Goal: Navigation & Orientation: Find specific page/section

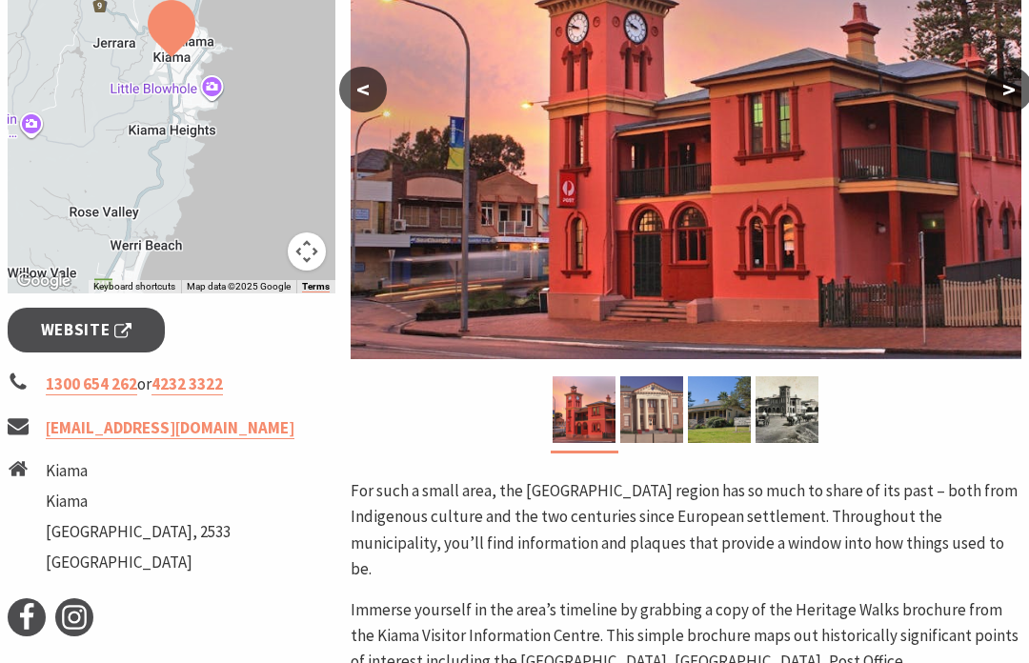
scroll to position [472, 0]
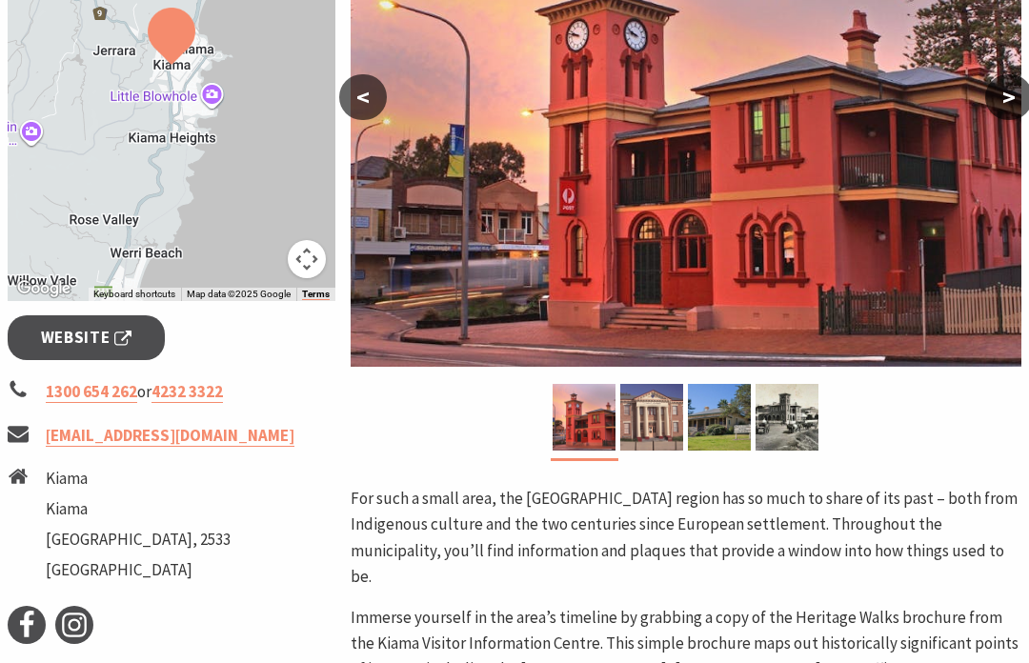
click at [656, 408] on img at bounding box center [651, 417] width 63 height 67
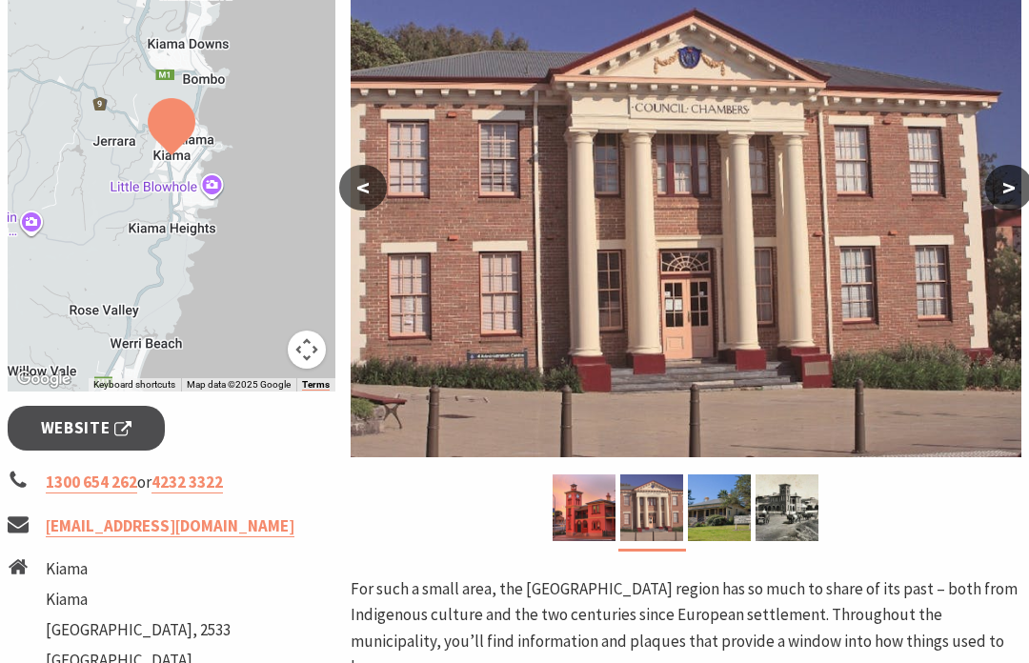
scroll to position [381, 0]
click at [728, 515] on img at bounding box center [719, 507] width 63 height 67
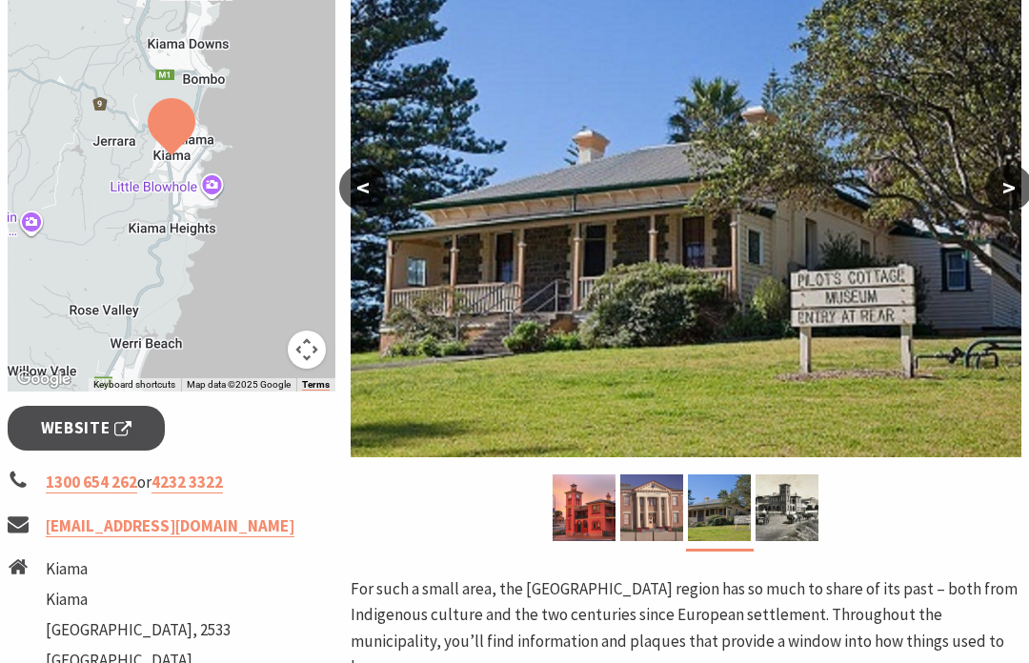
click at [787, 511] on img at bounding box center [786, 507] width 63 height 67
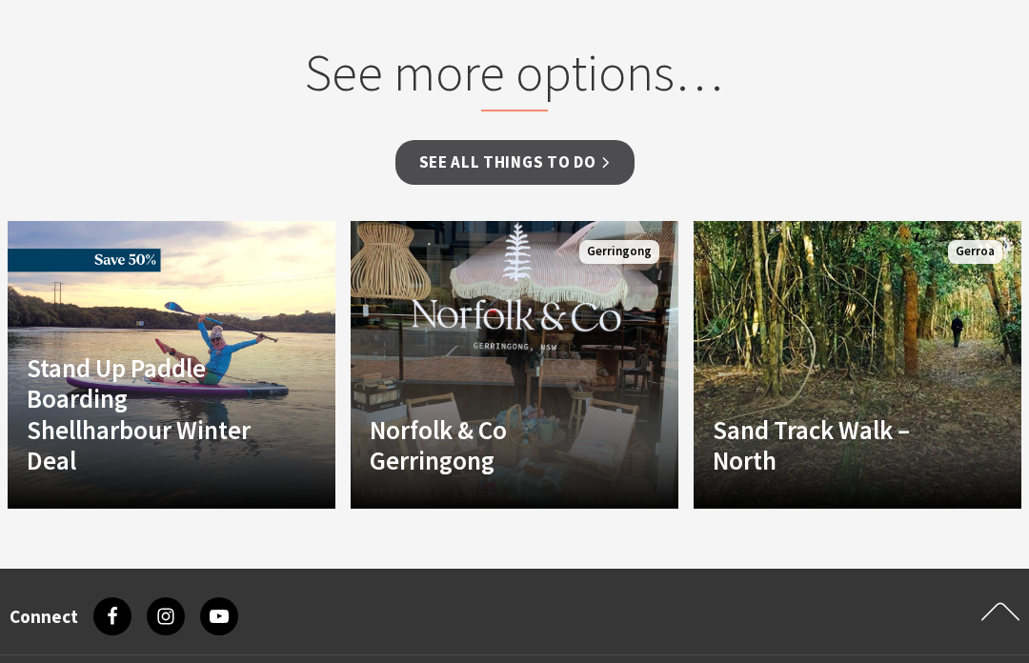
scroll to position [1595, 0]
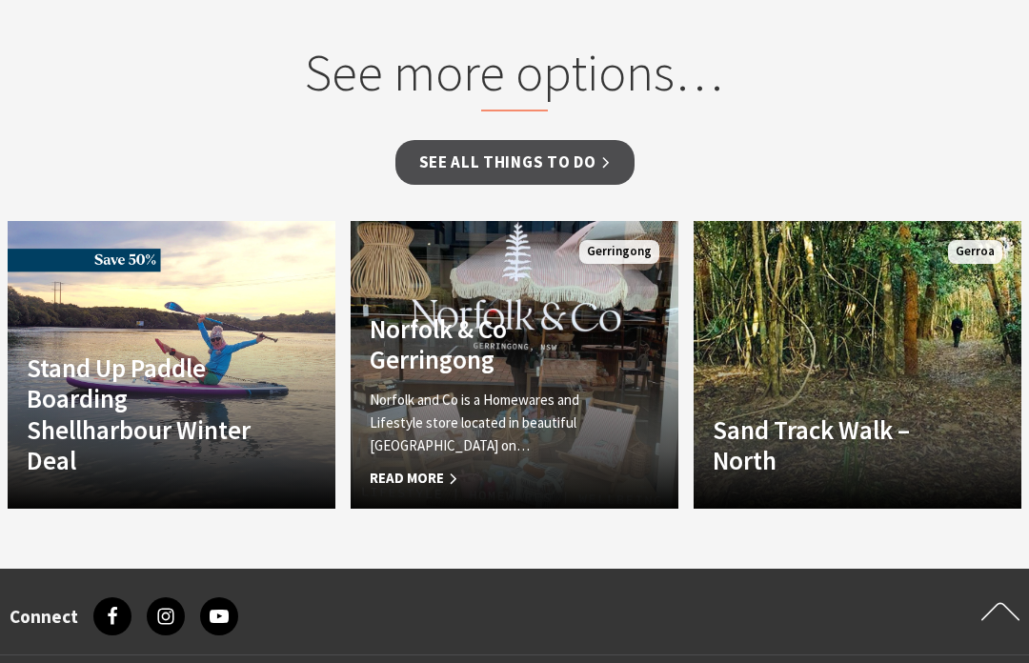
click at [441, 467] on span "Read More" at bounding box center [490, 478] width 240 height 23
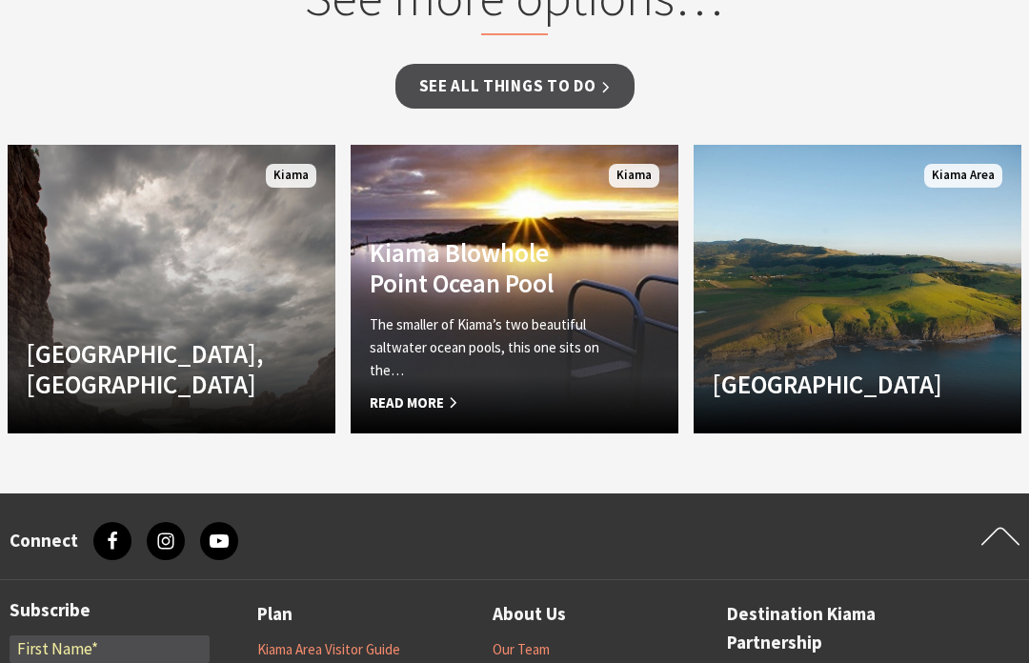
scroll to position [1495, 0]
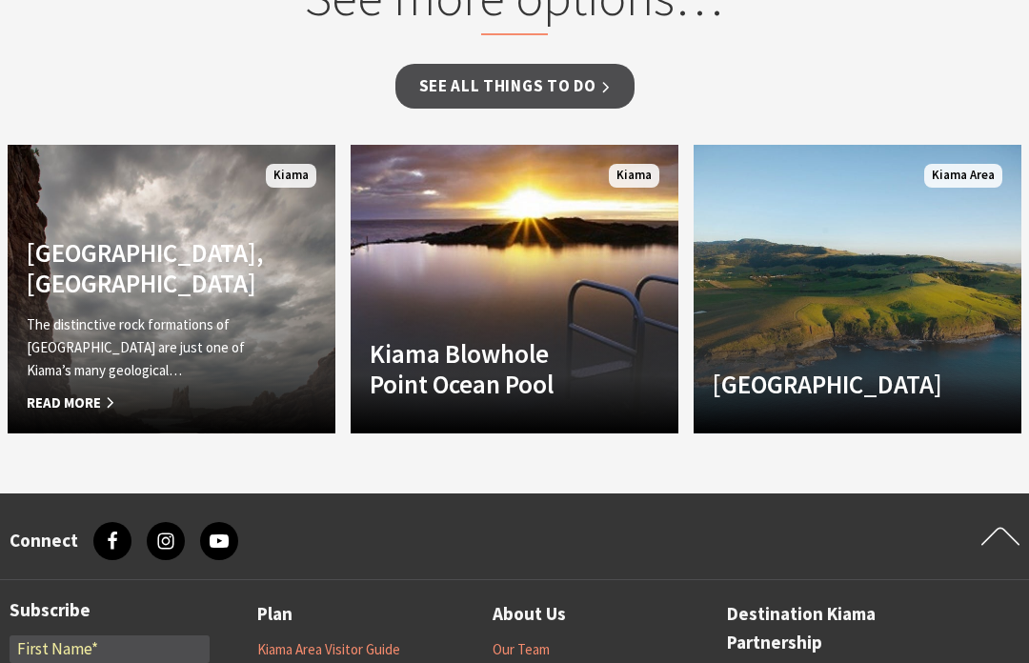
click at [89, 410] on span "Read More" at bounding box center [147, 403] width 240 height 23
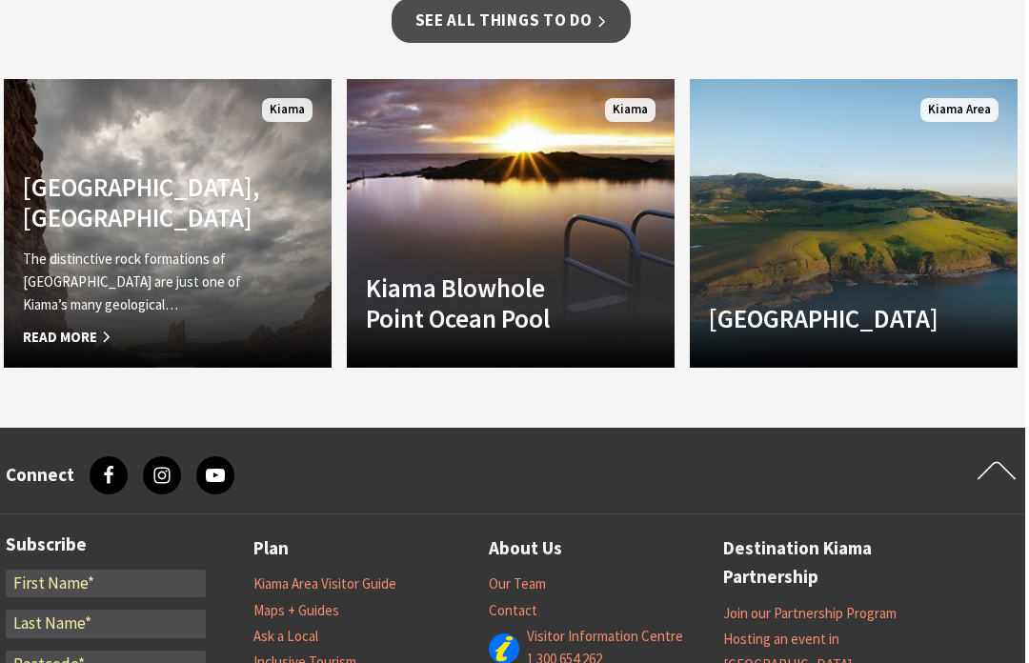
scroll to position [1561, 4]
click at [883, 236] on link "Kiama Coast Walk The spectacular 20 kilometre Kiama Coast Walk hugs the edge of…" at bounding box center [854, 223] width 328 height 288
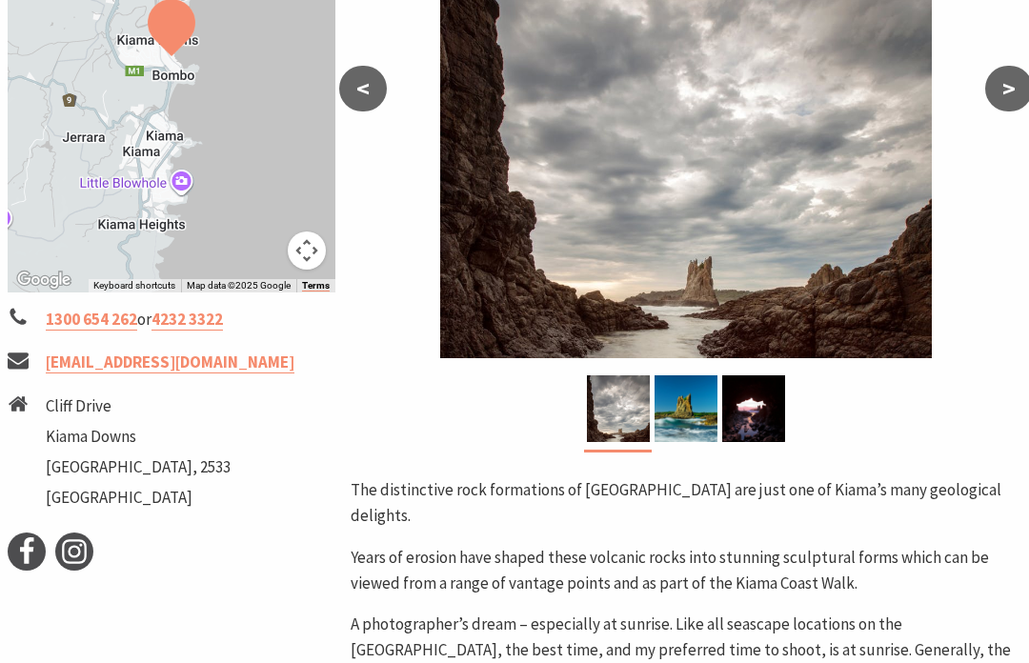
scroll to position [480, 0]
click at [698, 418] on img at bounding box center [685, 408] width 63 height 67
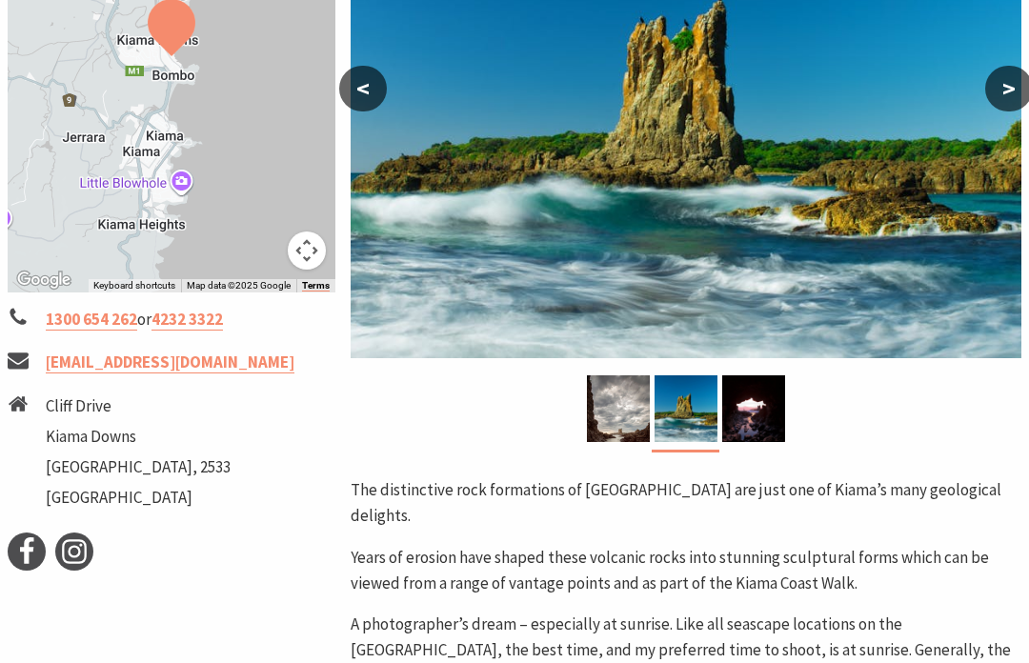
click at [745, 413] on img at bounding box center [753, 408] width 63 height 67
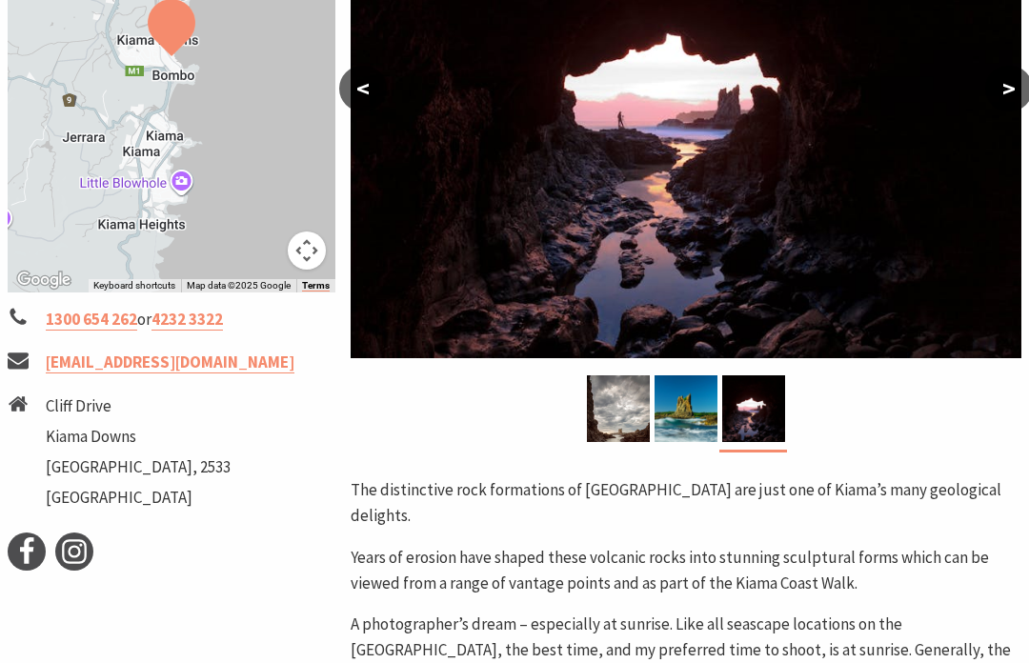
click at [828, 399] on div at bounding box center [686, 413] width 671 height 77
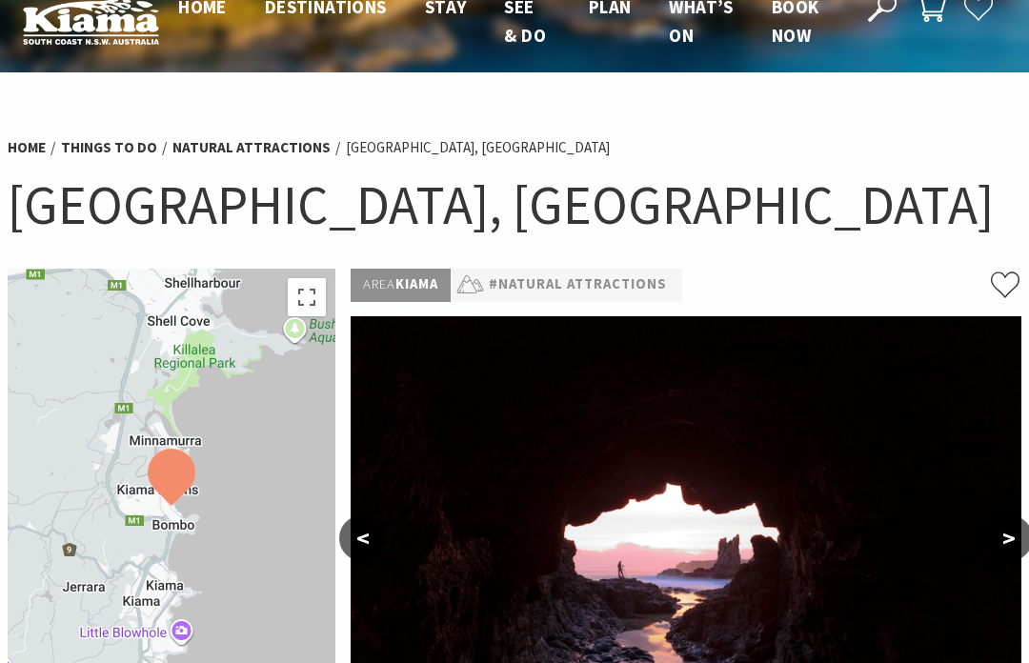
scroll to position [0, 0]
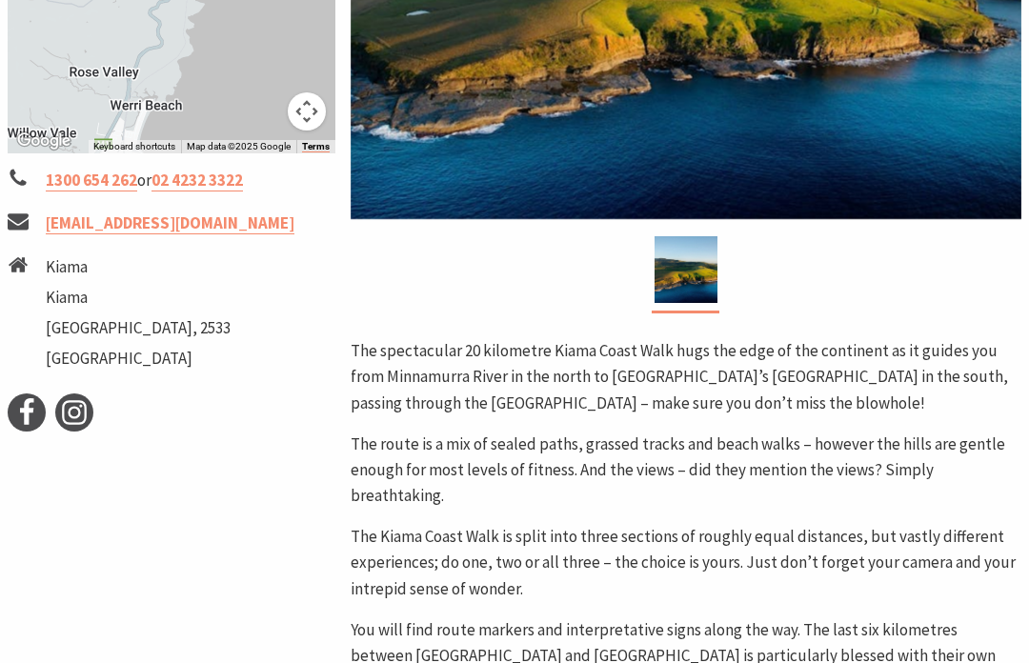
scroll to position [619, 0]
click at [72, 267] on li "Kiama" at bounding box center [138, 267] width 185 height 26
click at [61, 305] on li "Kiama" at bounding box center [138, 298] width 185 height 26
click at [91, 212] on link "[EMAIL_ADDRESS][DOMAIN_NAME]" at bounding box center [170, 223] width 249 height 22
